Goal: Complete application form

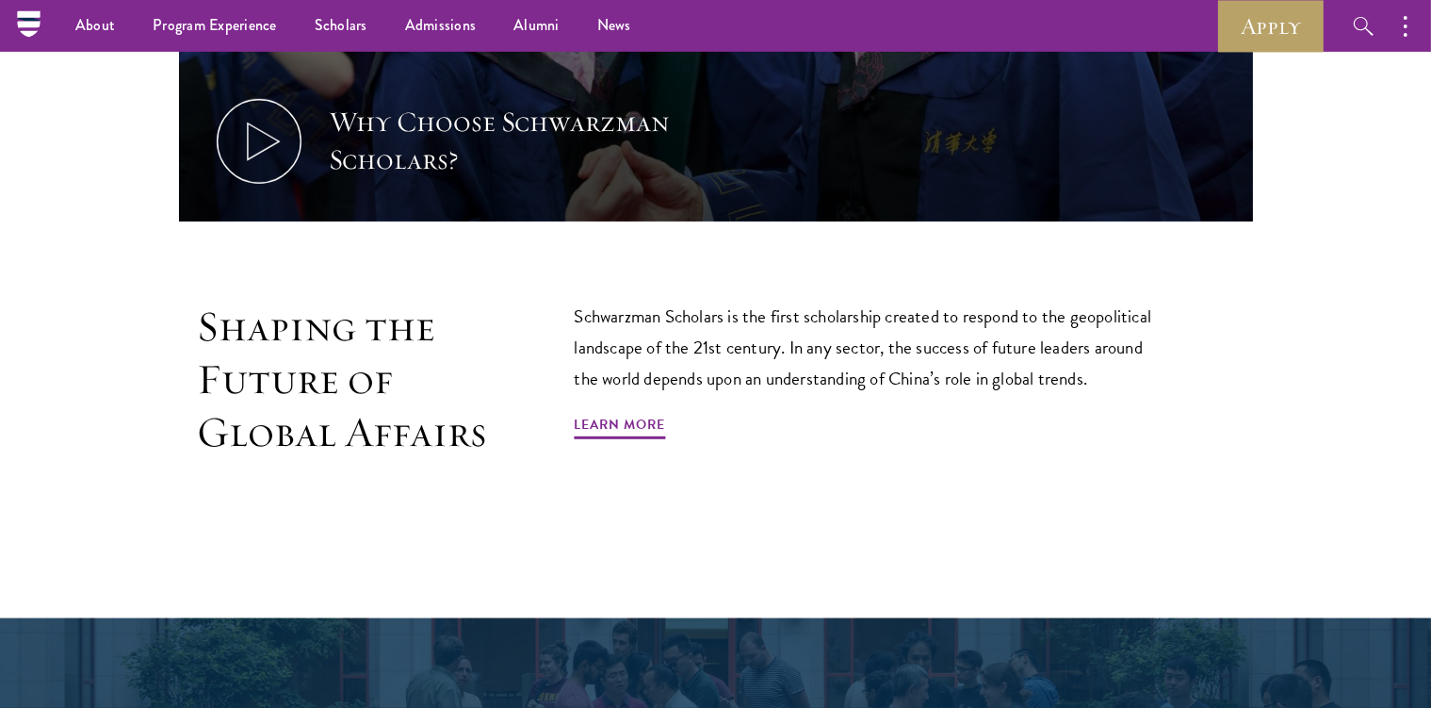
scroll to position [964, 0]
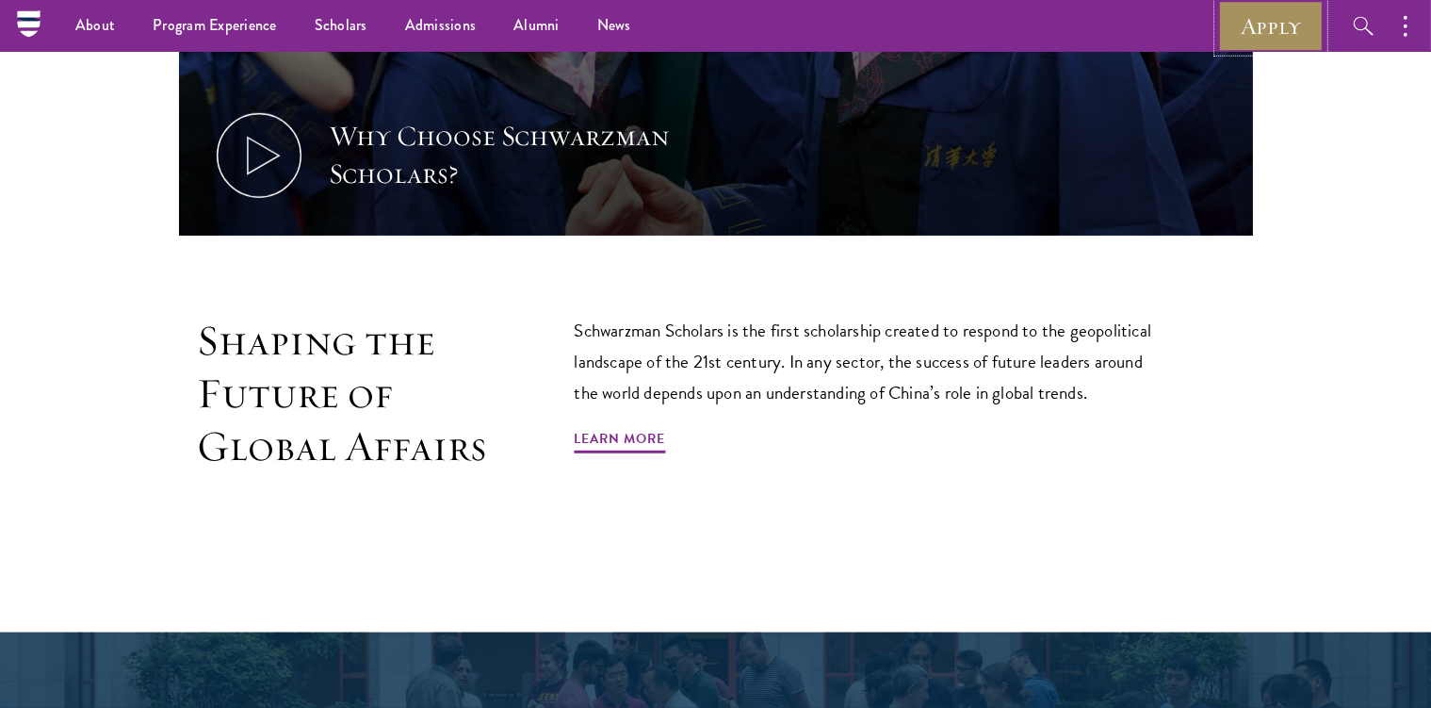
click at [1276, 26] on link "Apply" at bounding box center [1271, 26] width 106 height 52
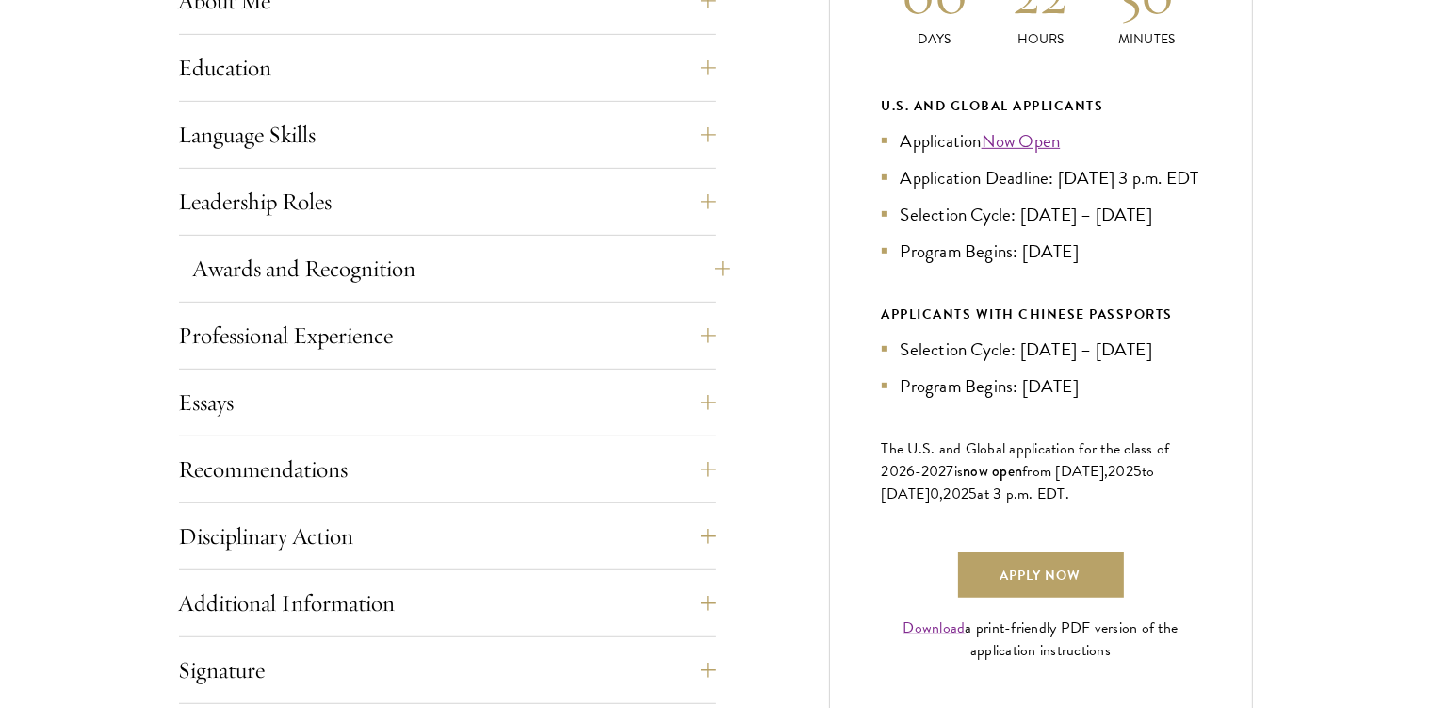
scroll to position [995, 0]
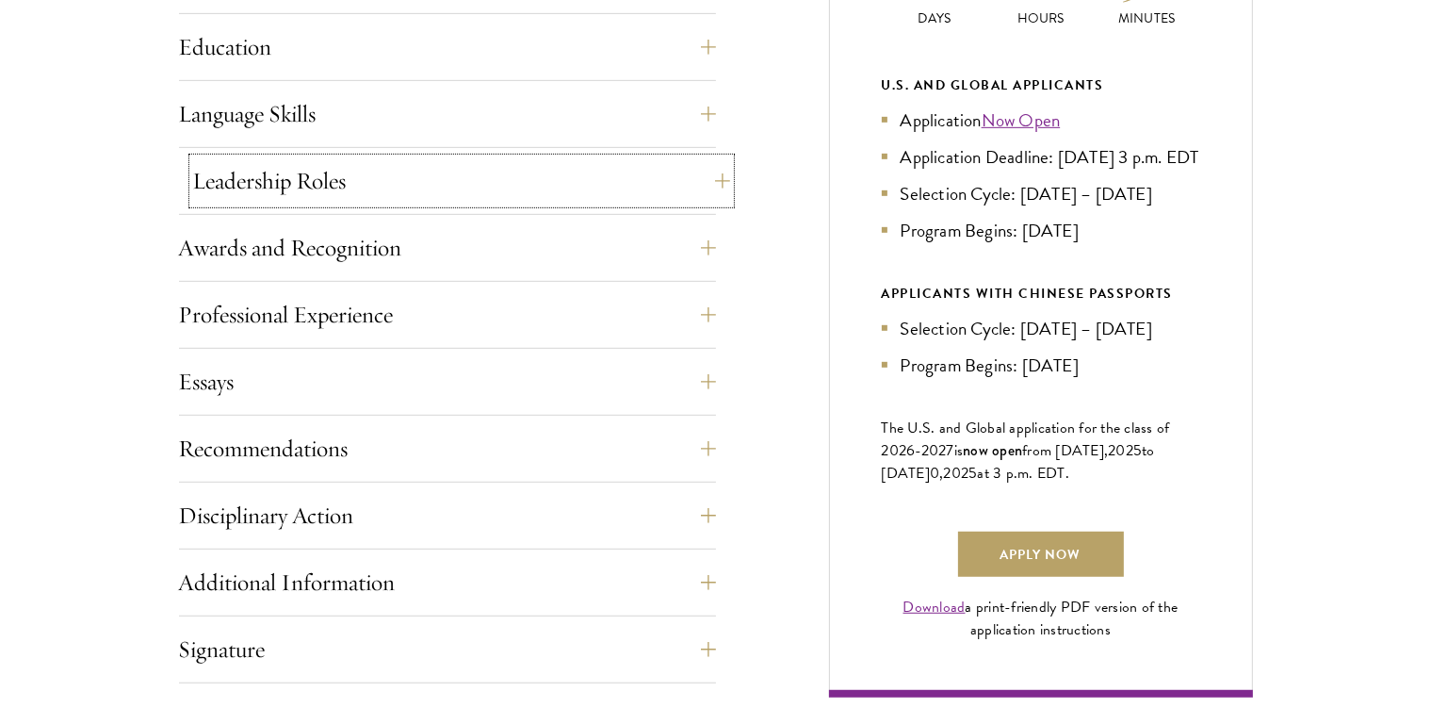
click at [639, 183] on button "Leadership Roles" at bounding box center [461, 180] width 537 height 45
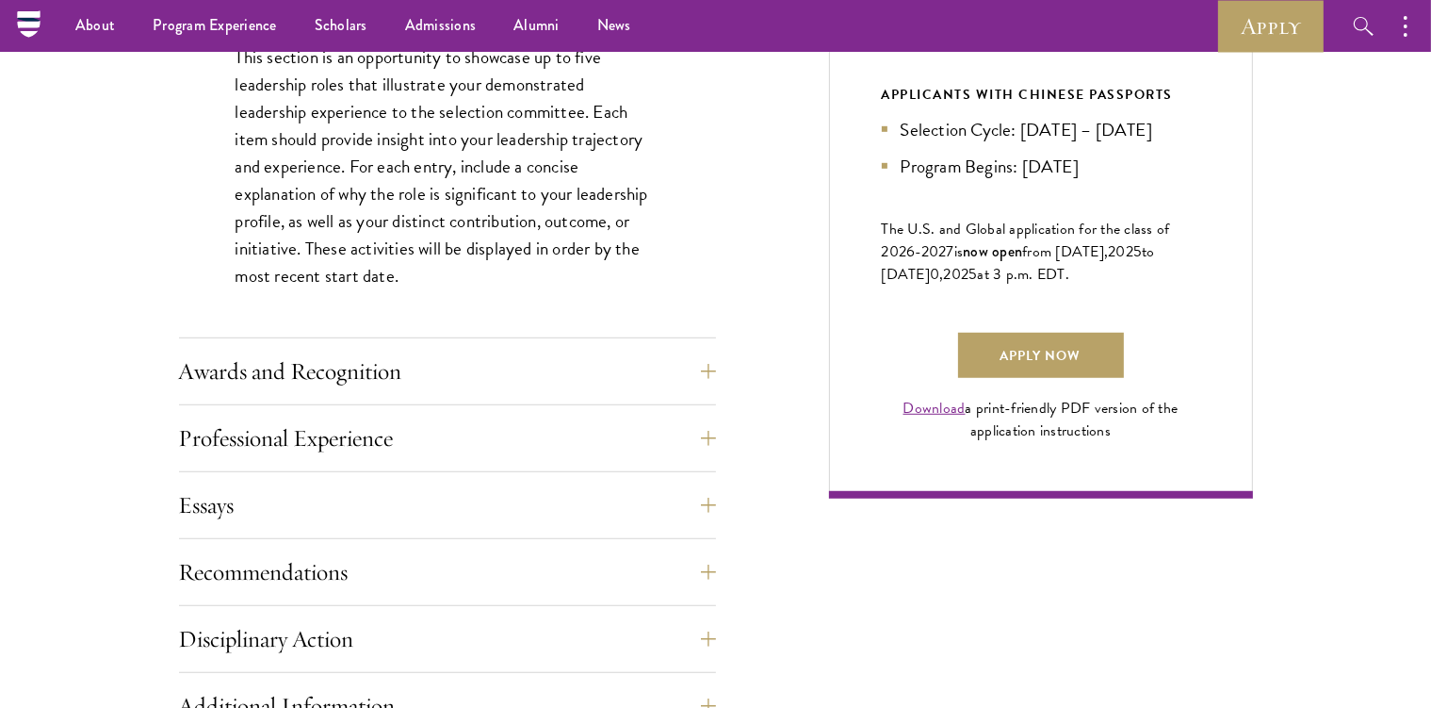
scroll to position [895, 0]
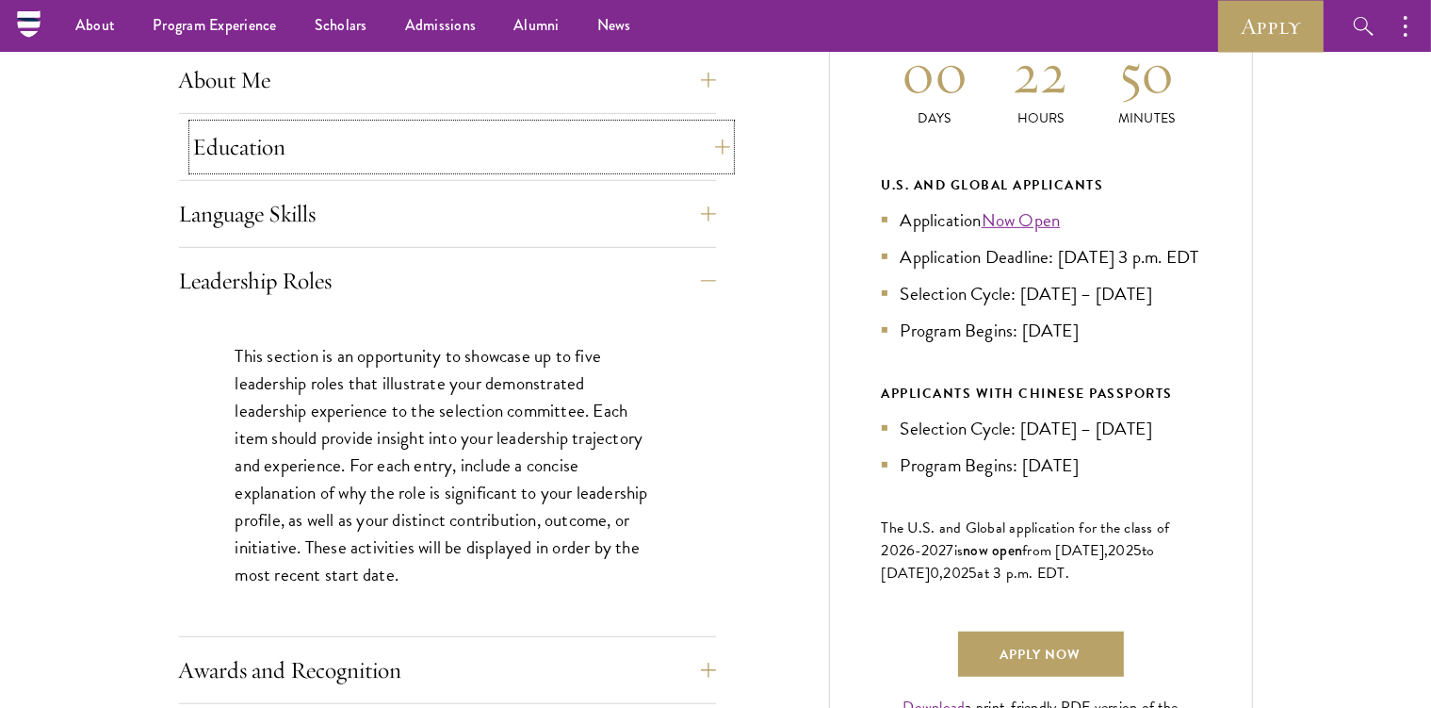
click at [408, 155] on button "Education" at bounding box center [461, 146] width 537 height 45
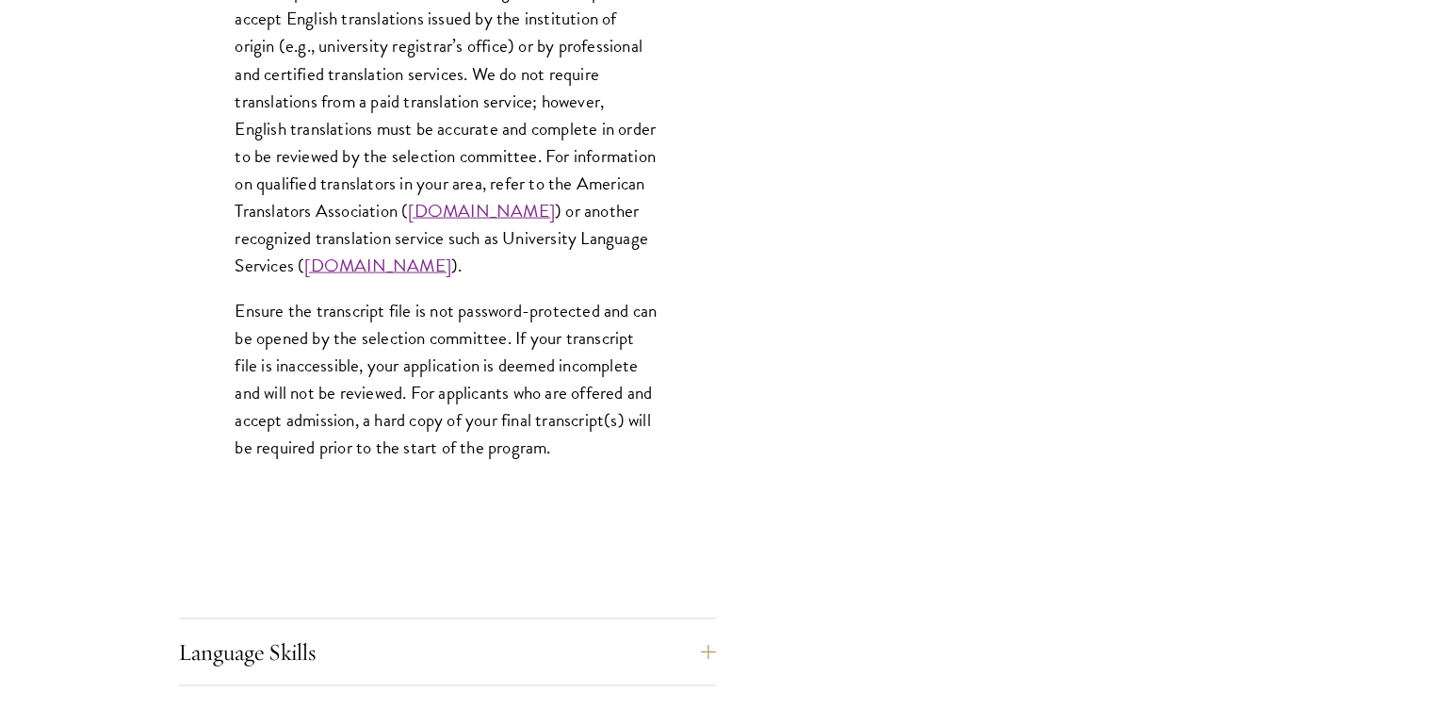
scroll to position [3083, 0]
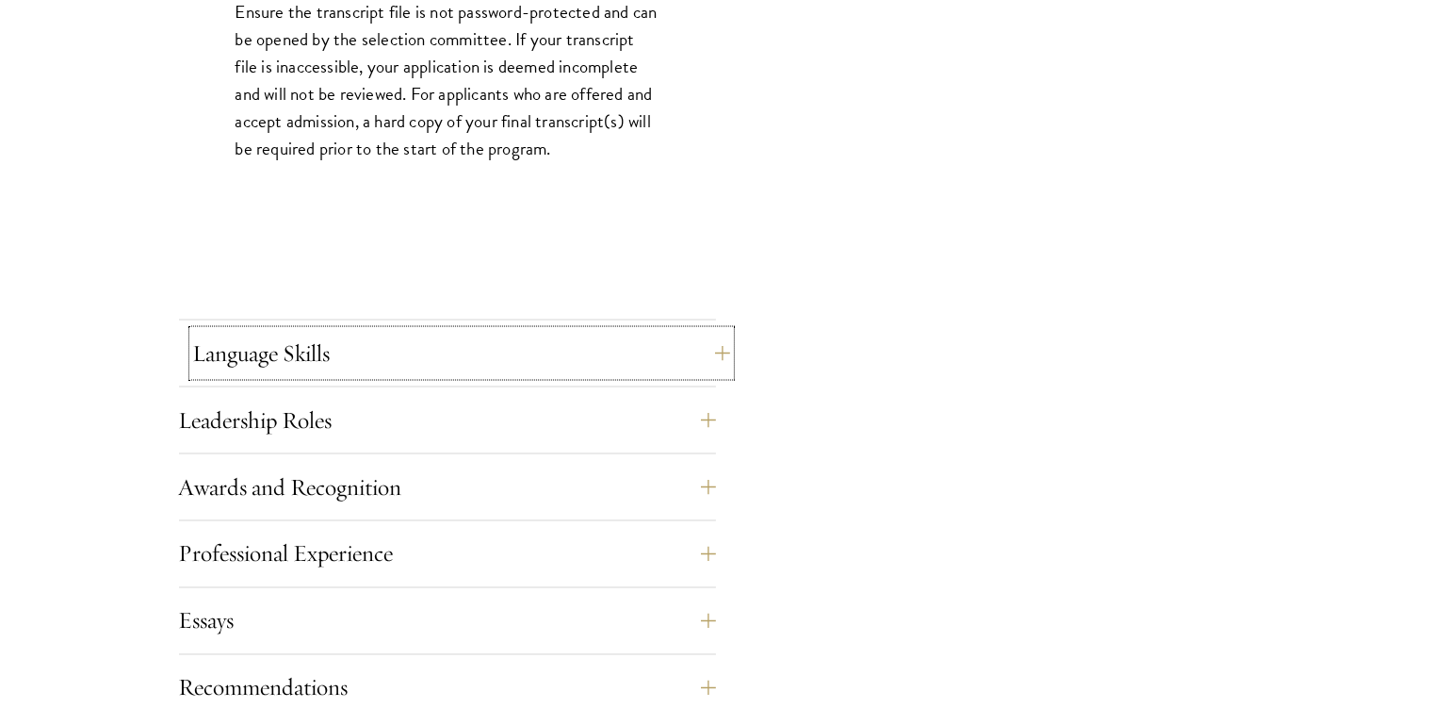
click at [421, 342] on button "Language Skills" at bounding box center [461, 353] width 537 height 45
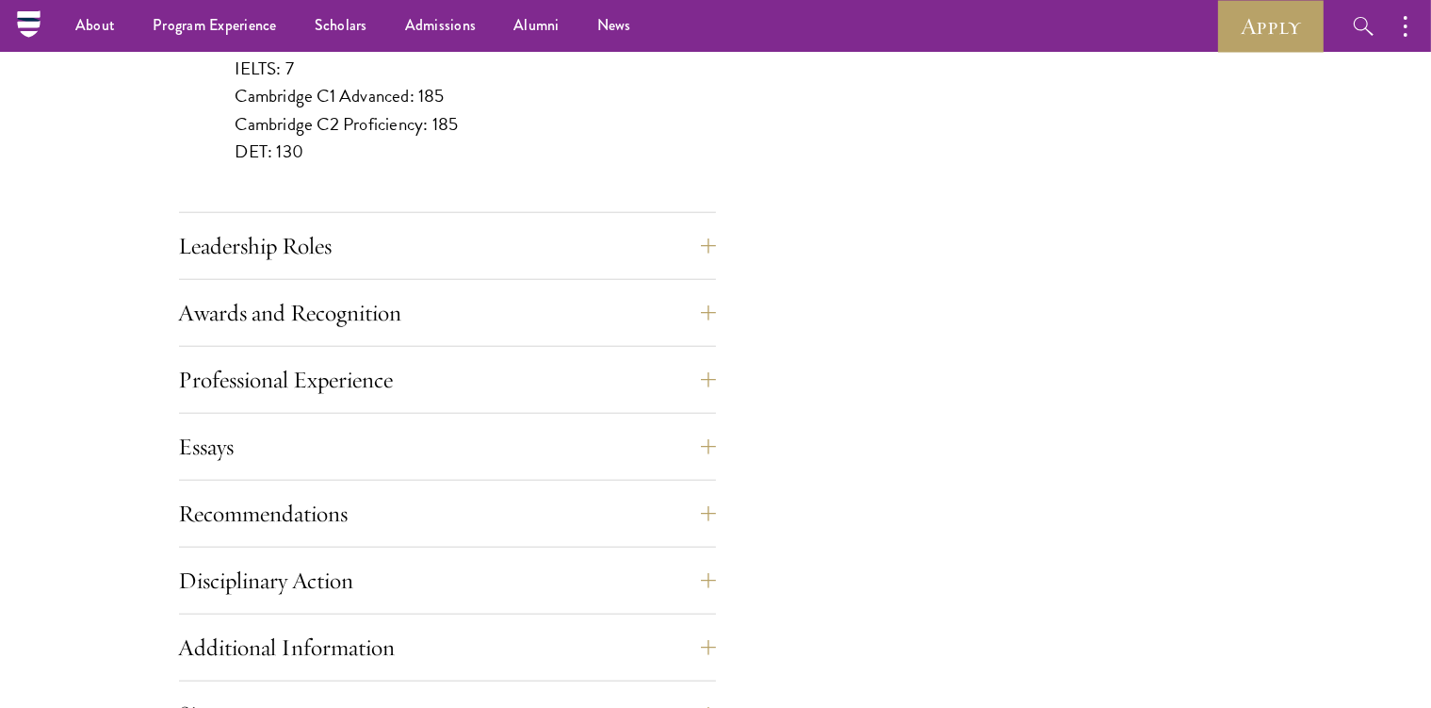
scroll to position [1790, 0]
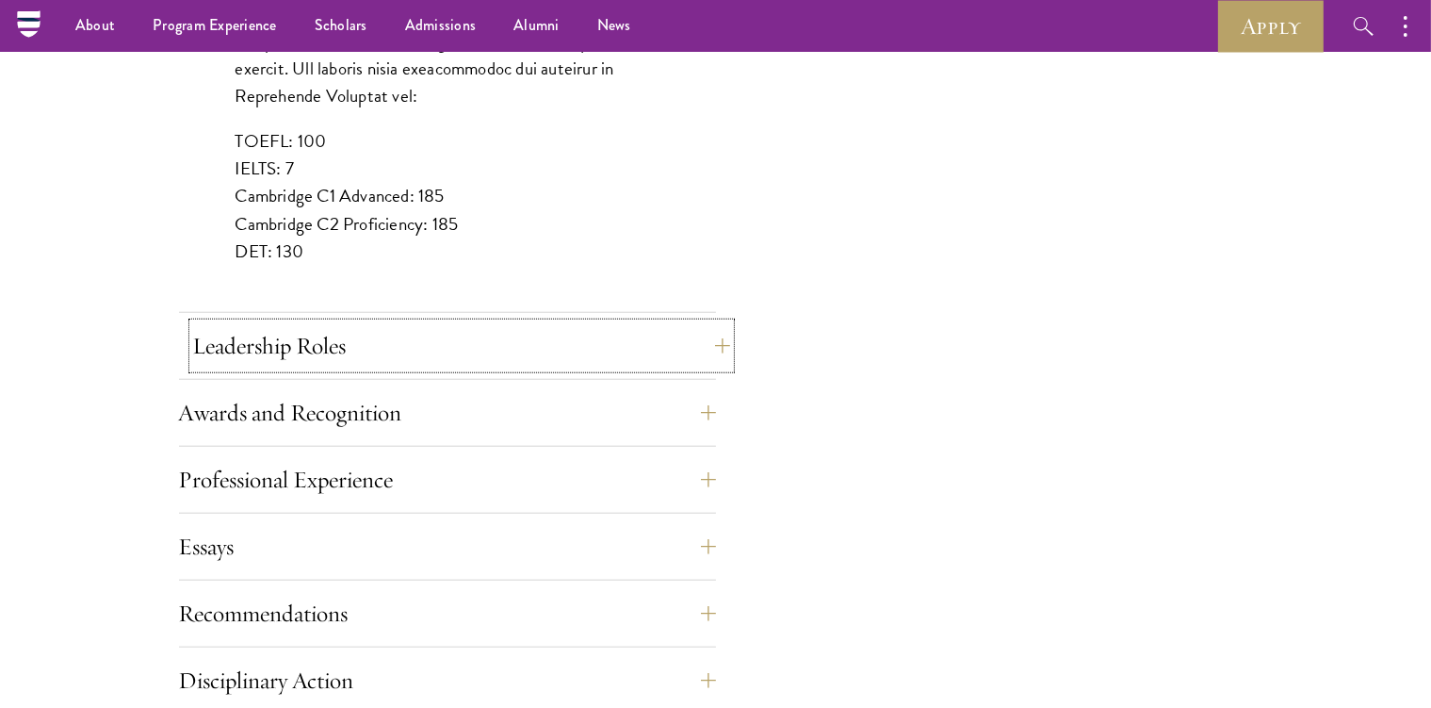
click at [710, 344] on button "Leadership Roles" at bounding box center [461, 345] width 537 height 45
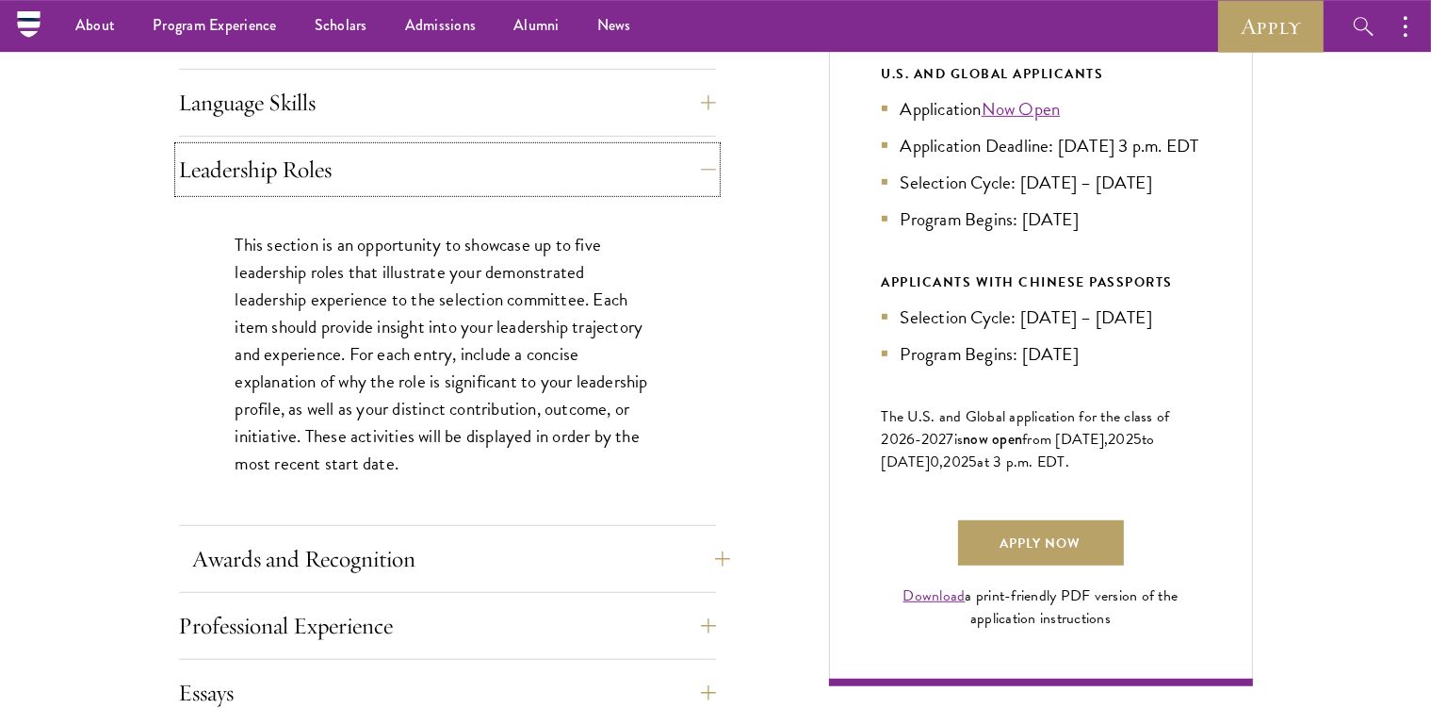
scroll to position [995, 0]
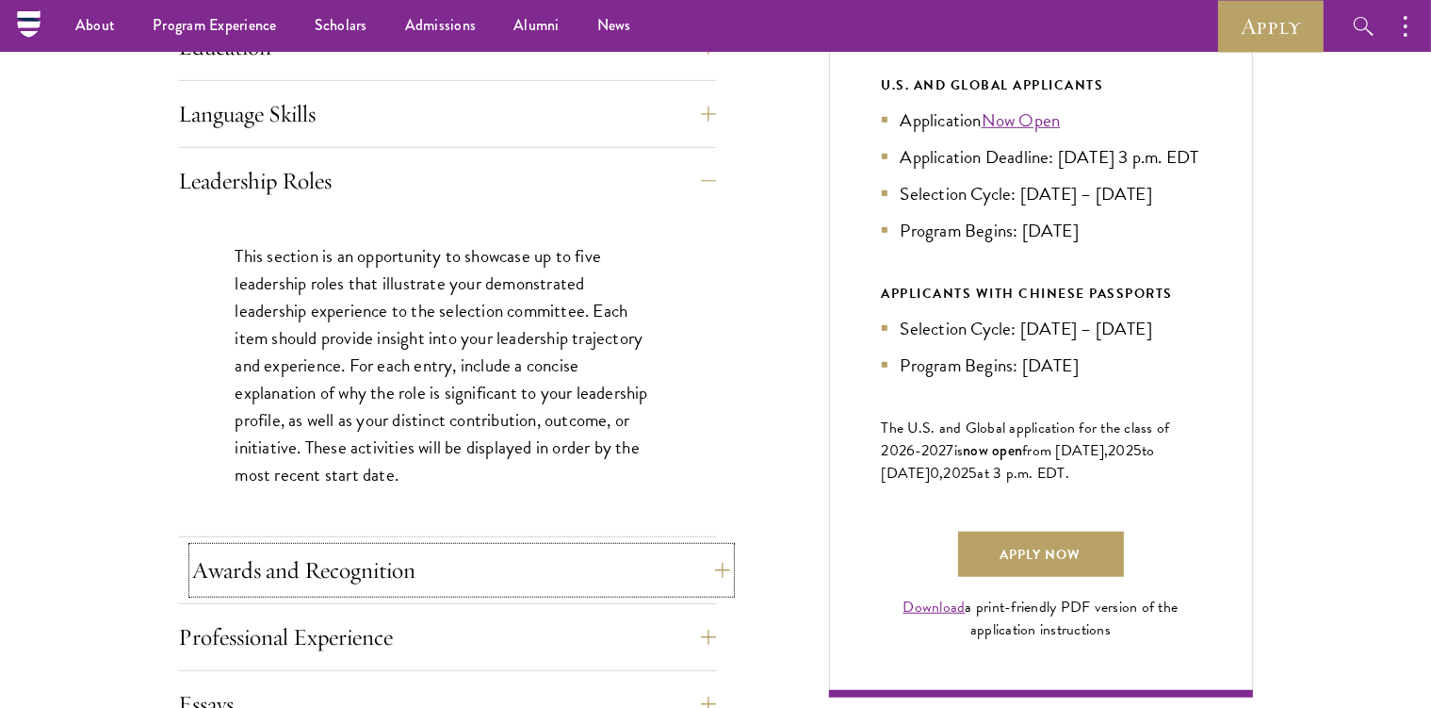
click at [425, 549] on button "Awards and Recognition" at bounding box center [461, 569] width 537 height 45
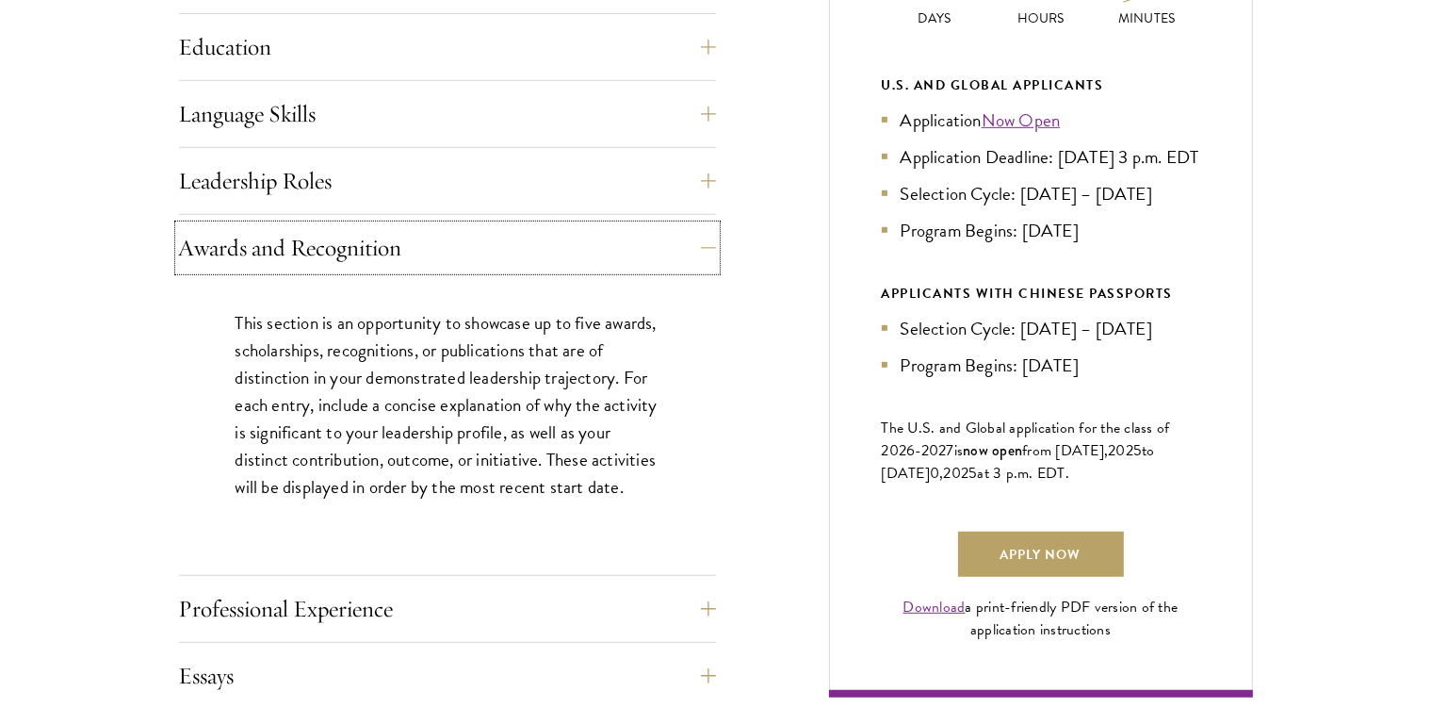
scroll to position [1094, 0]
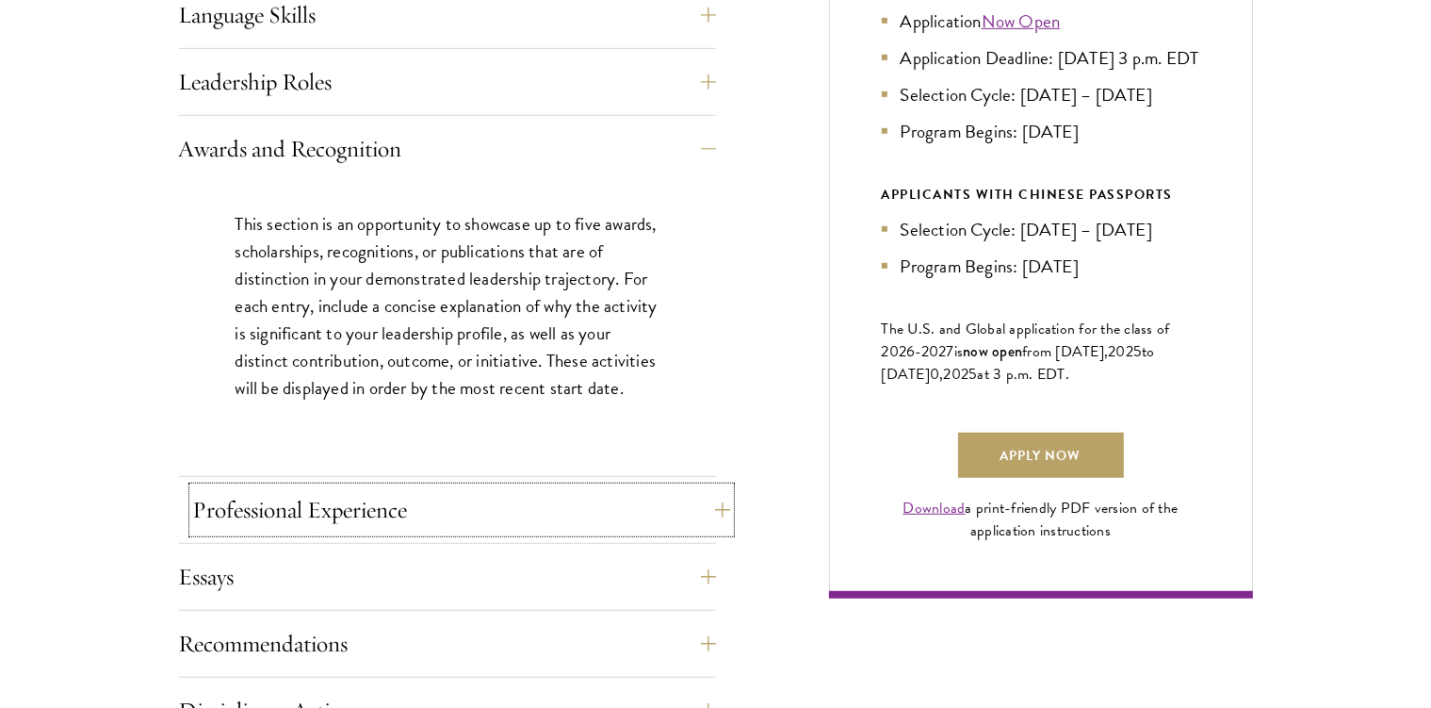
click at [386, 510] on button "Professional Experience" at bounding box center [461, 509] width 537 height 45
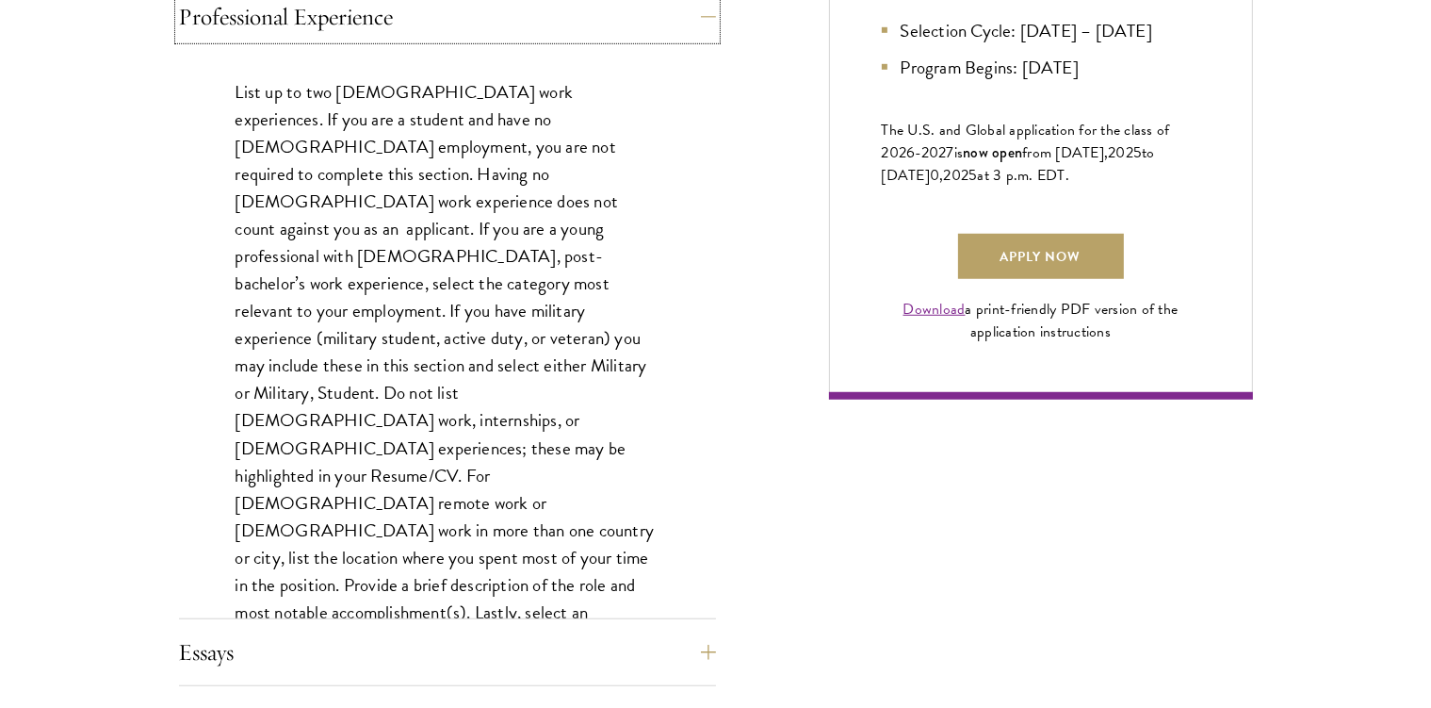
scroll to position [1492, 0]
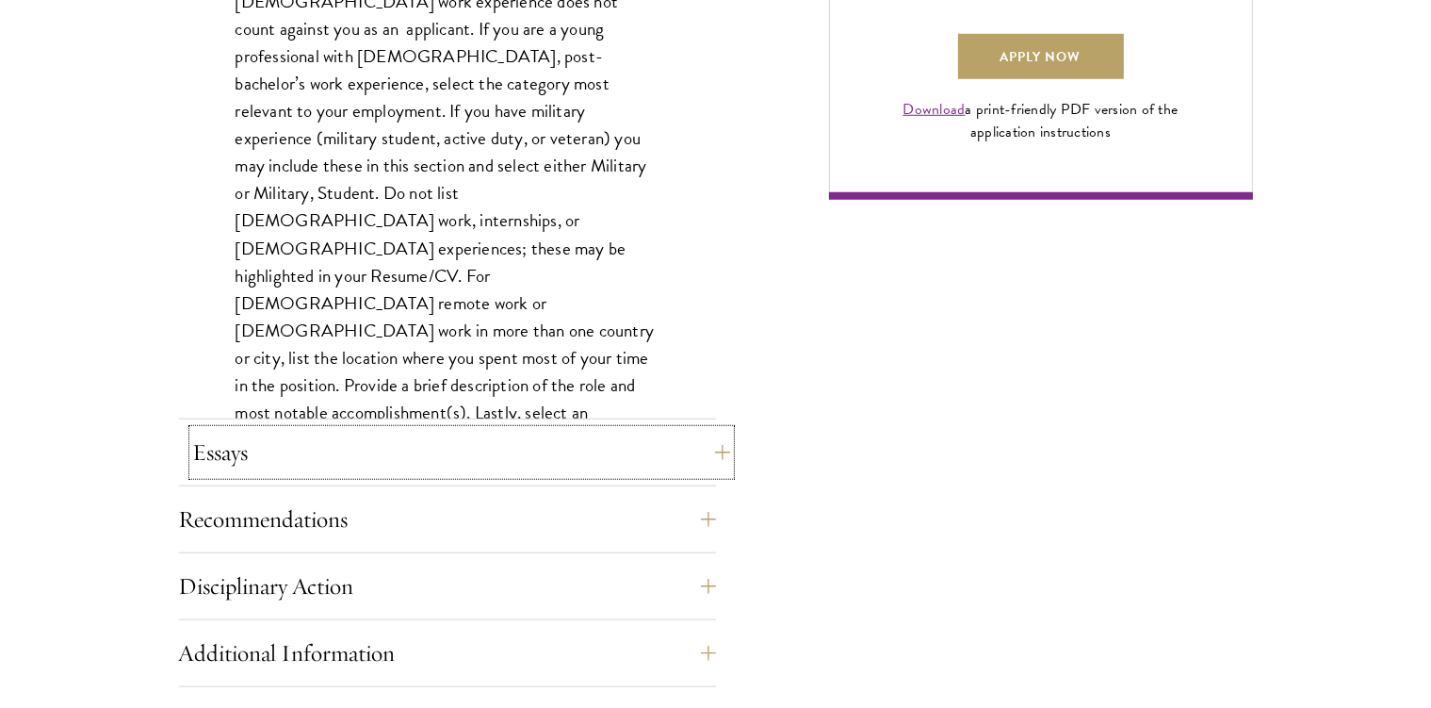
click at [322, 454] on button "Essays" at bounding box center [461, 452] width 537 height 45
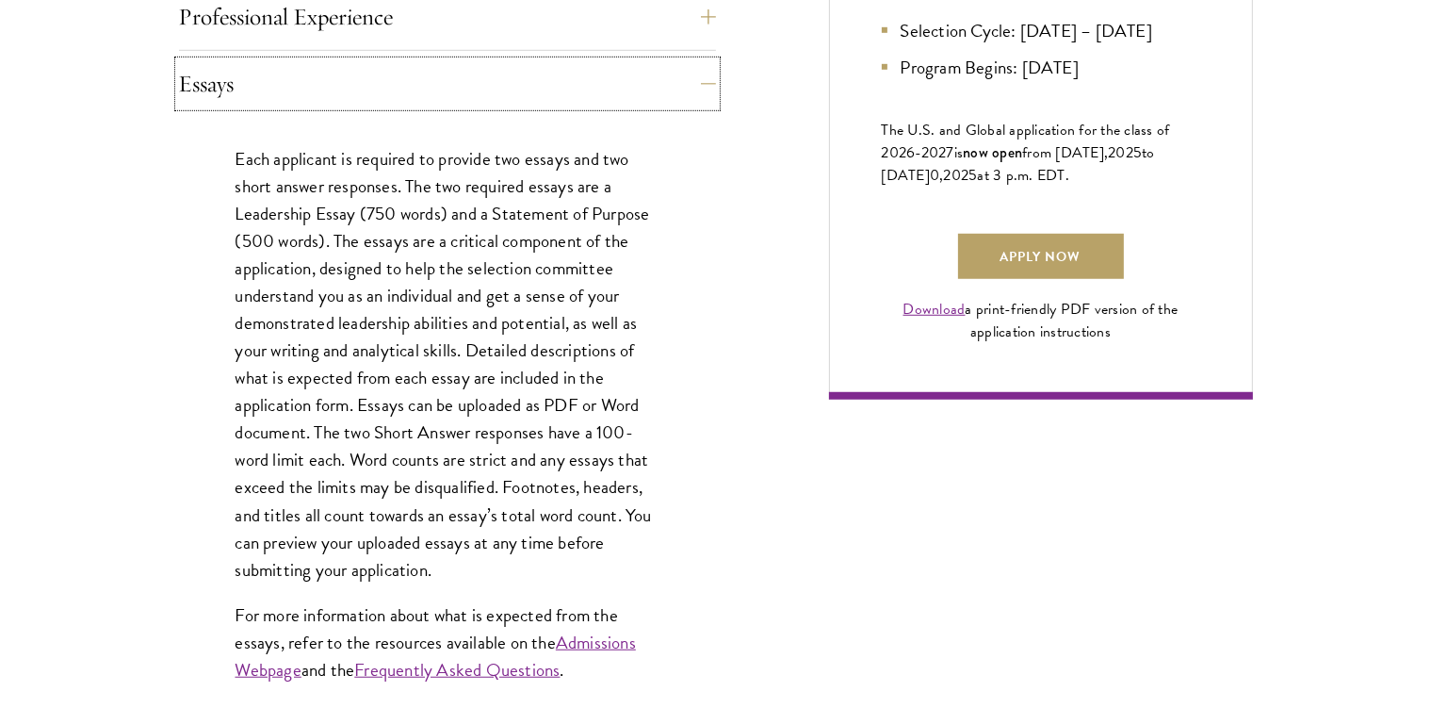
scroll to position [1691, 0]
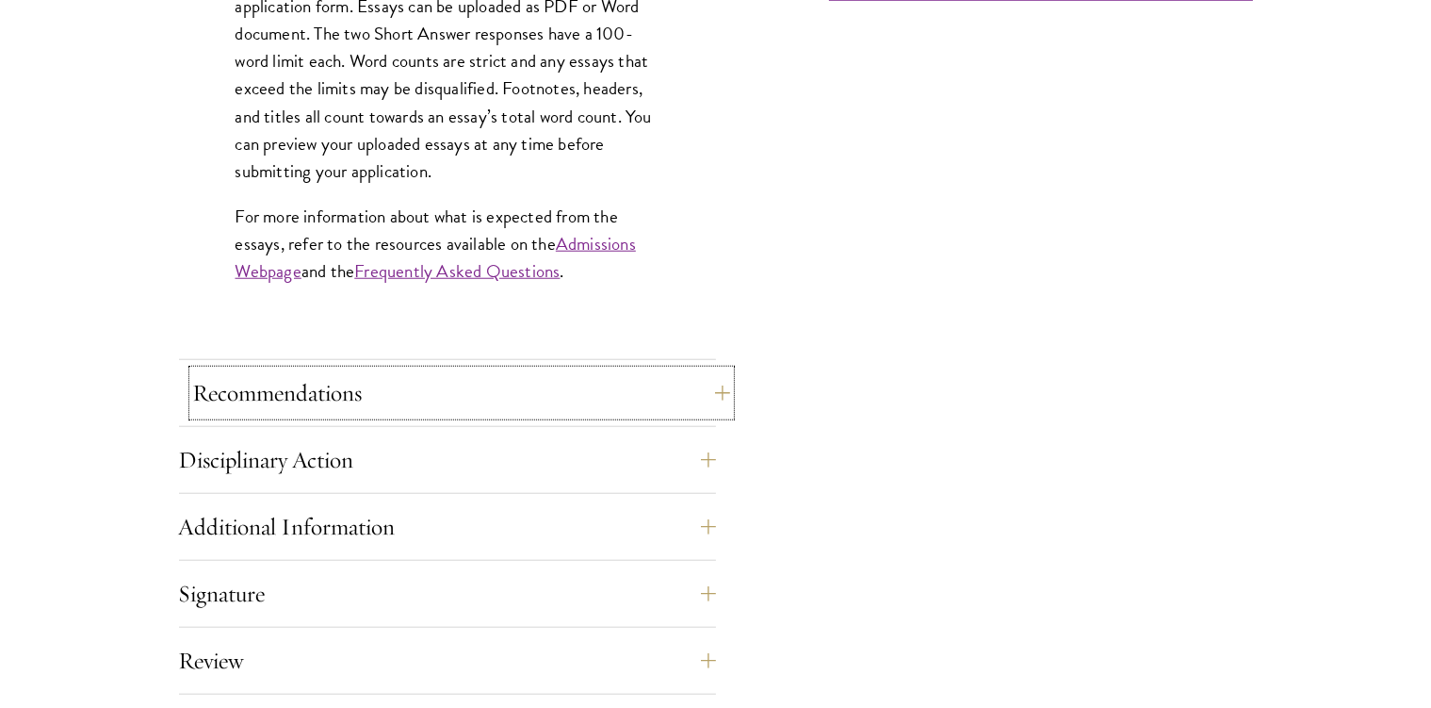
click at [380, 385] on button "Recommendations" at bounding box center [461, 392] width 537 height 45
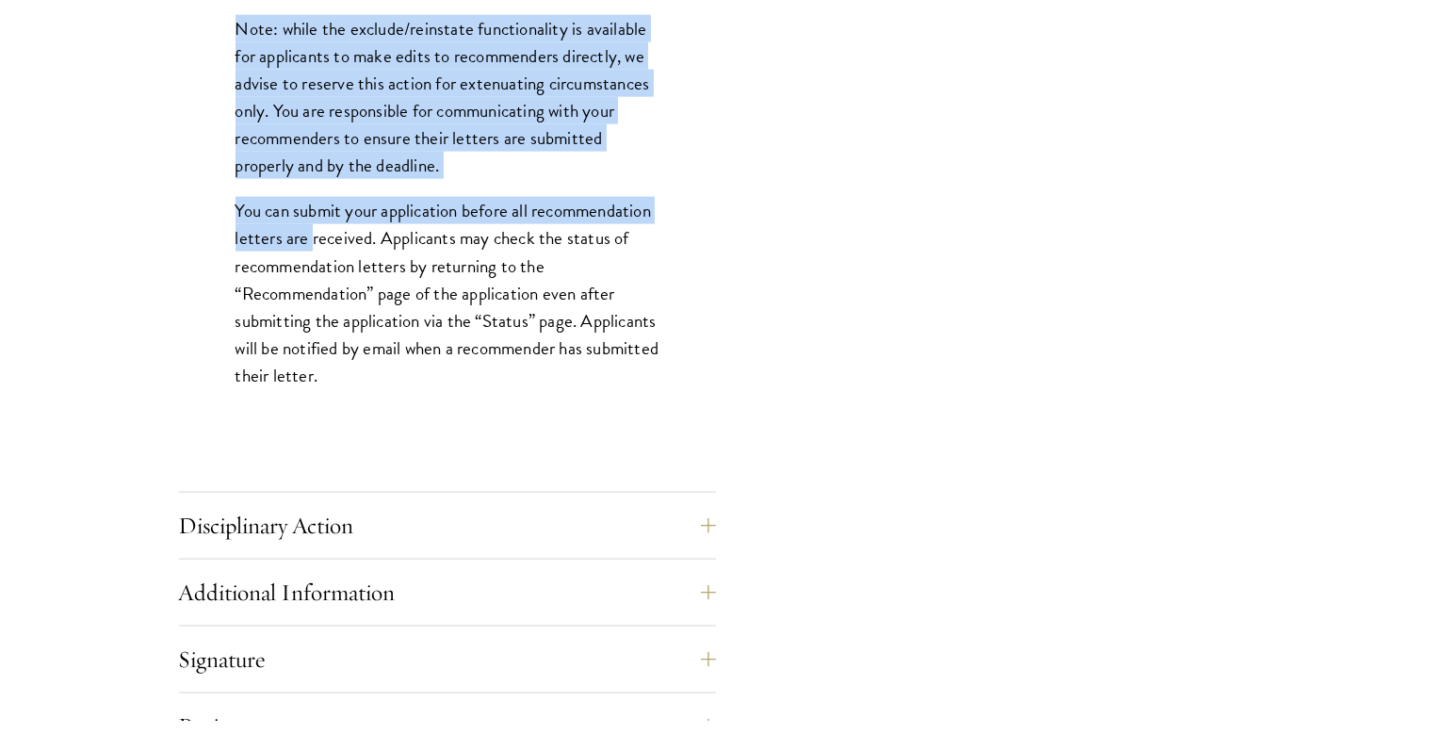
scroll to position [2586, 0]
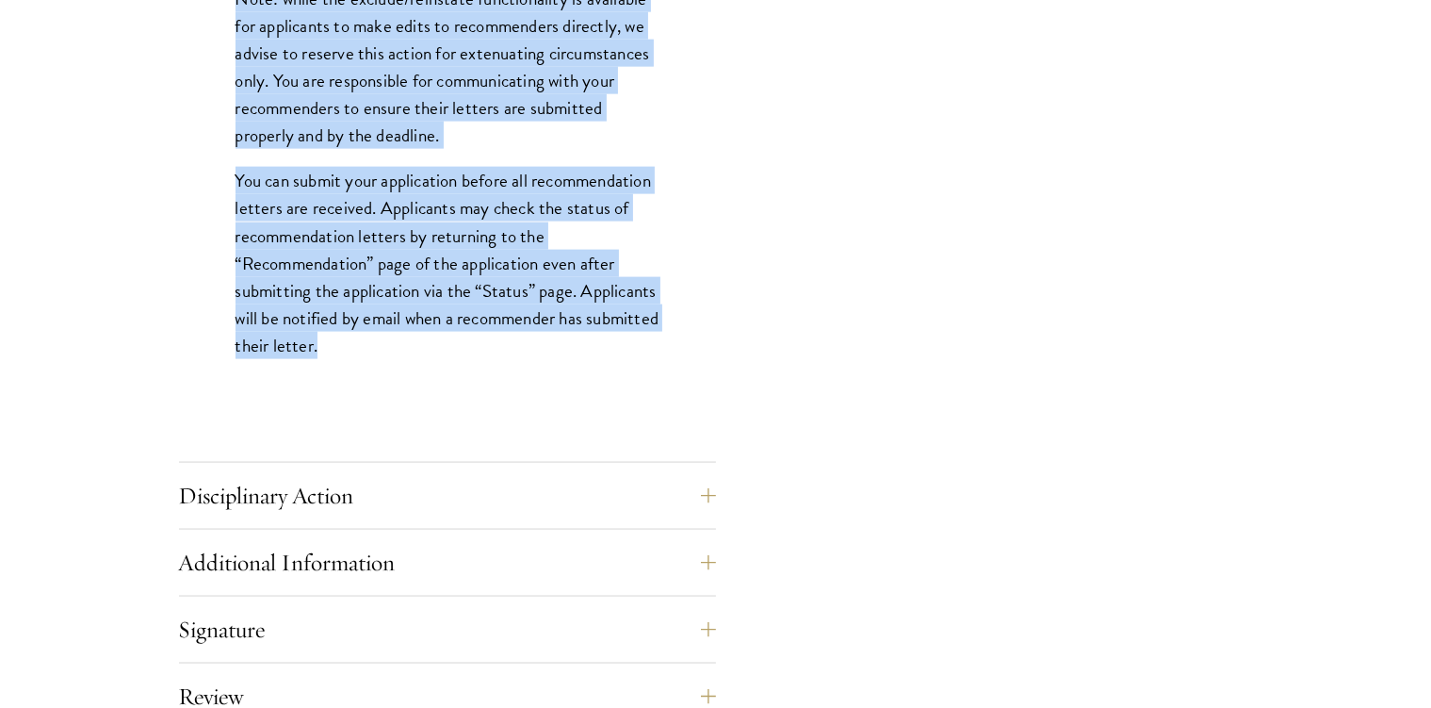
drag, startPoint x: 240, startPoint y: 420, endPoint x: 413, endPoint y: 370, distance: 179.5
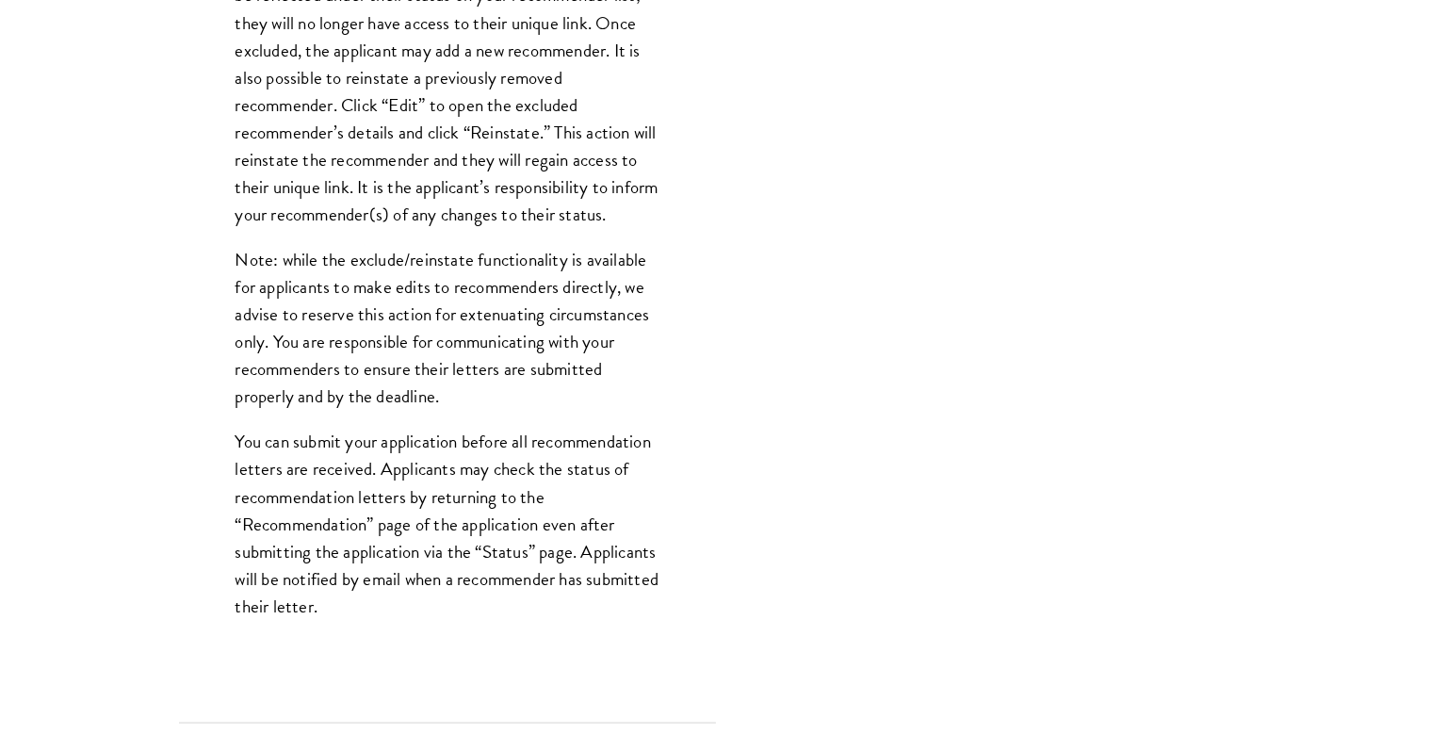
scroll to position [2397, 0]
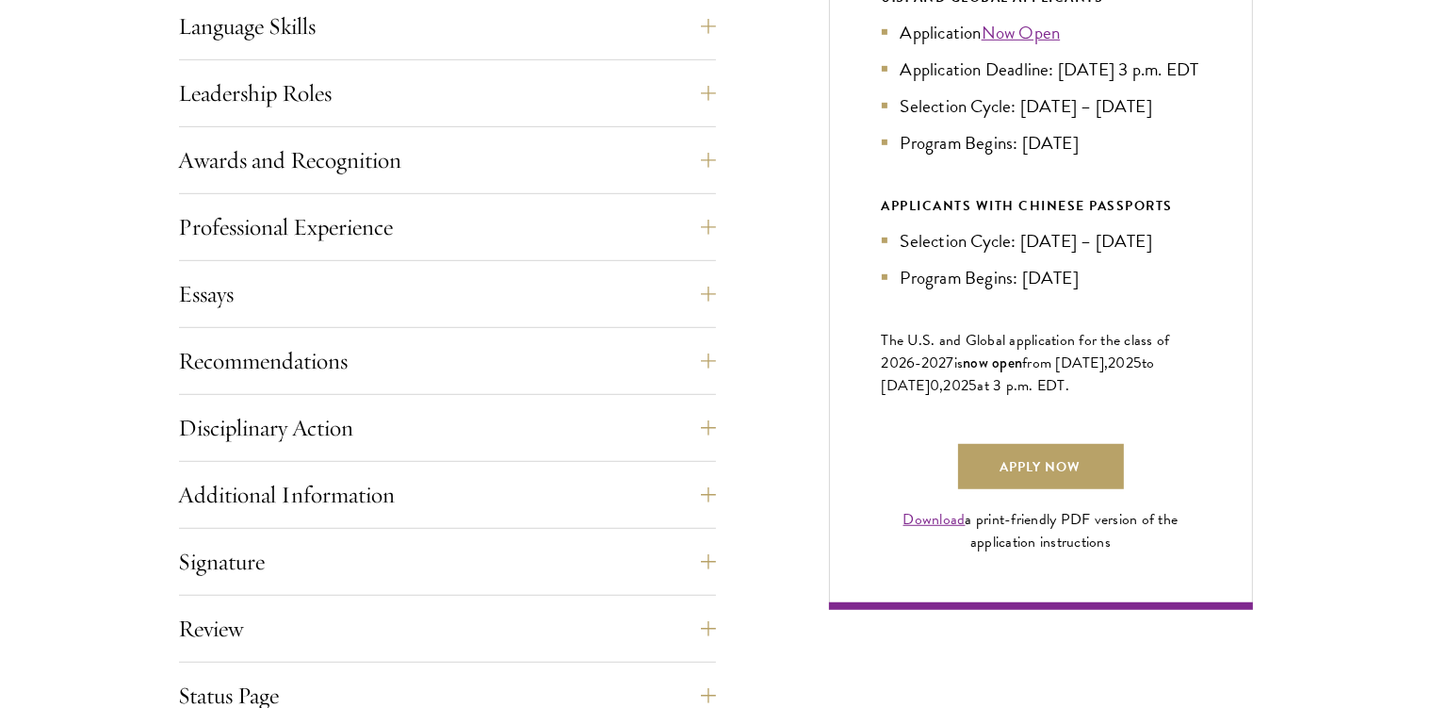
scroll to position [1094, 0]
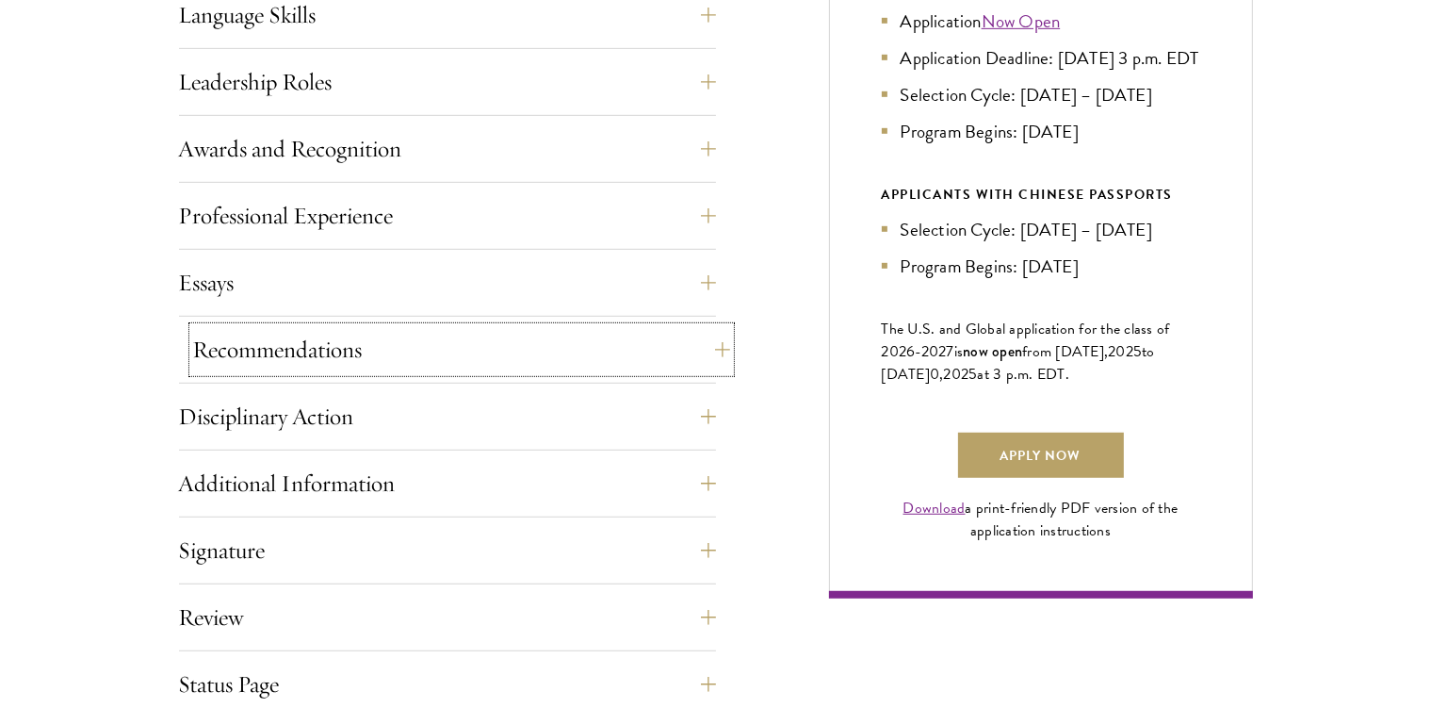
click at [495, 333] on button "Recommendations" at bounding box center [461, 349] width 537 height 45
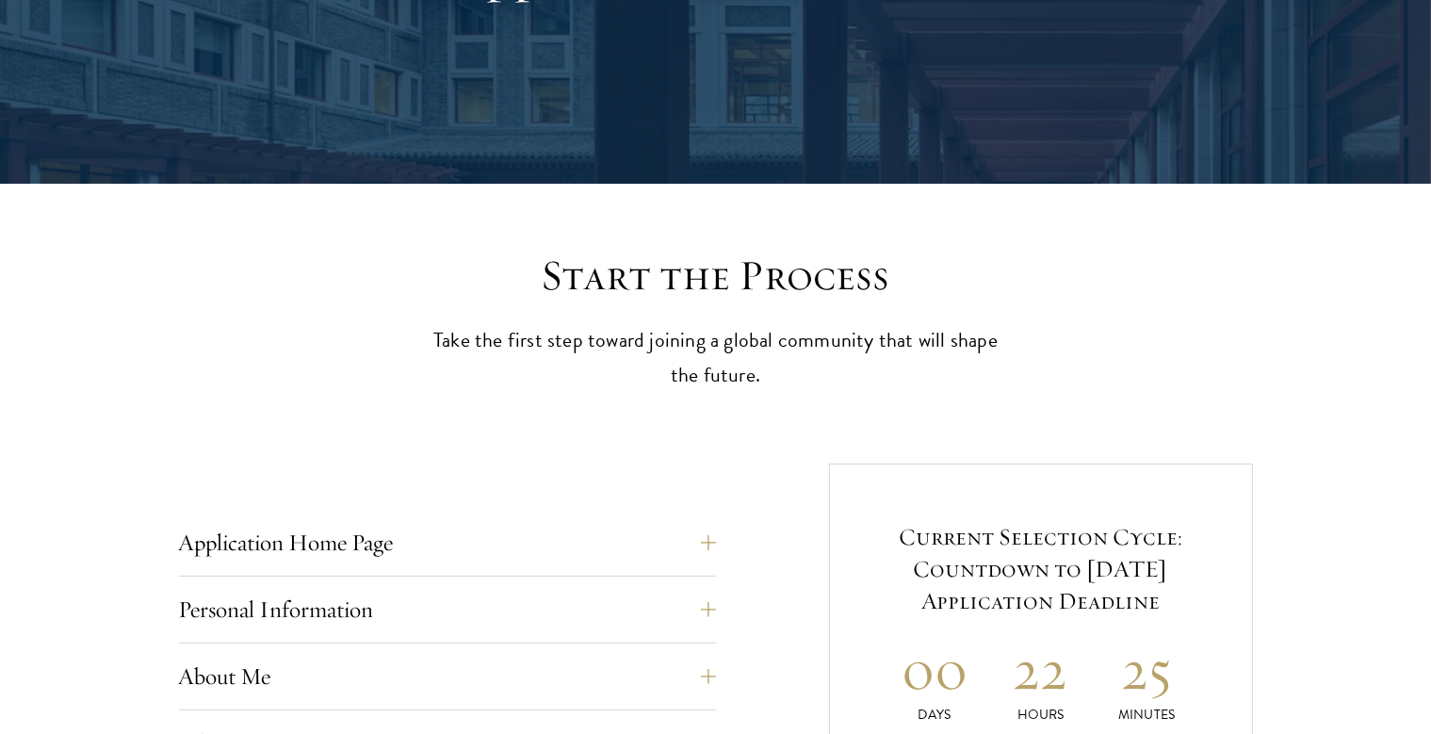
scroll to position [398, 0]
